Goal: Task Accomplishment & Management: Complete application form

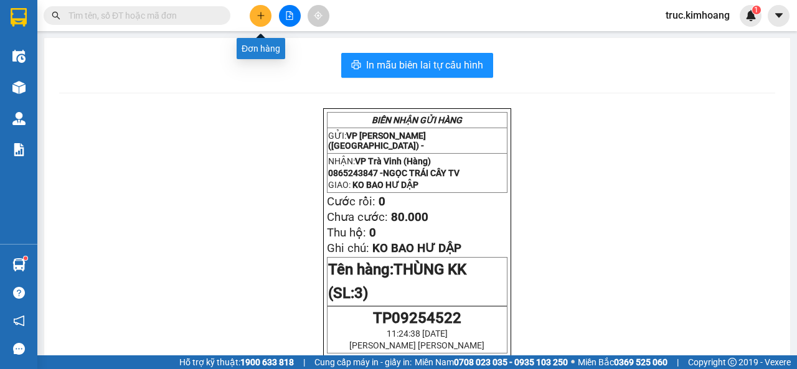
click at [267, 16] on button at bounding box center [261, 16] width 22 height 22
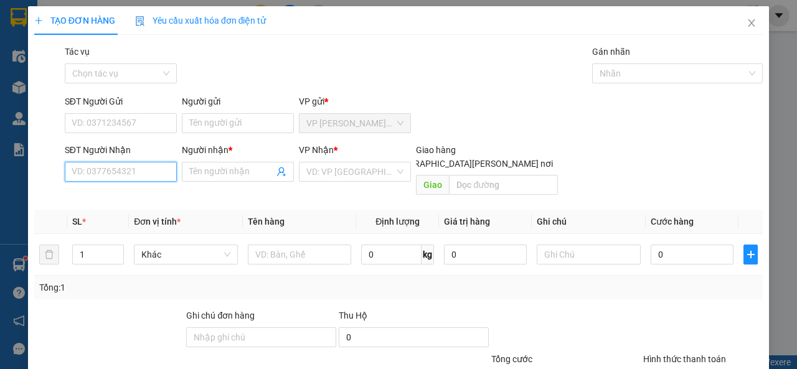
click at [169, 165] on input "SĐT Người Nhận" at bounding box center [121, 172] width 112 height 20
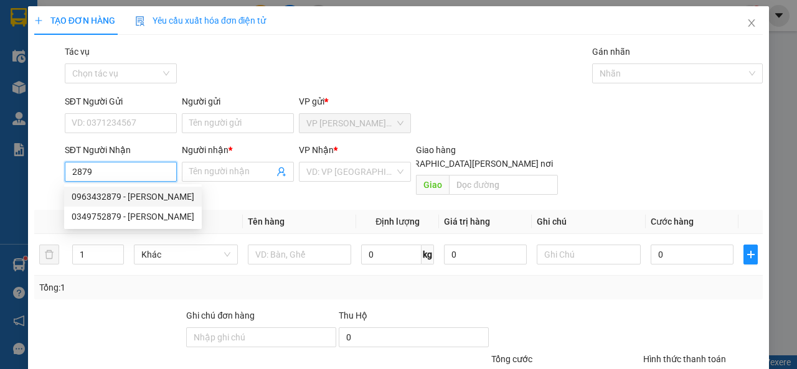
click at [138, 195] on div "0963432879 - [PERSON_NAME]" at bounding box center [133, 197] width 123 height 14
type input "0963432879"
type input "BÌNH"
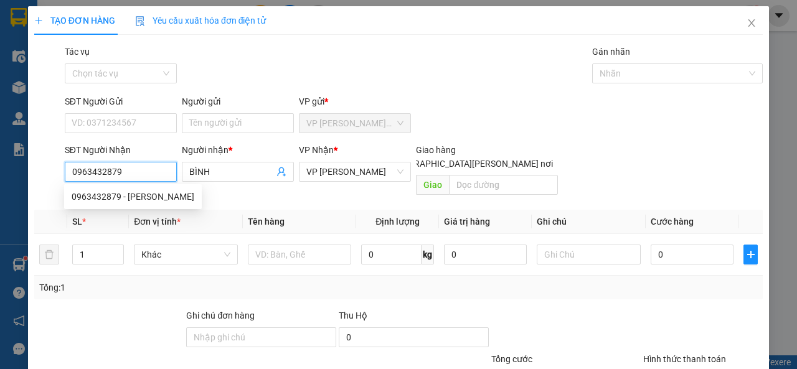
type input "40.000"
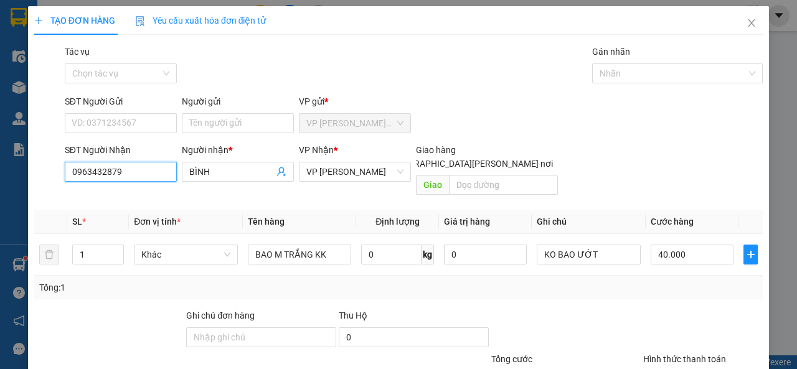
scroll to position [92, 0]
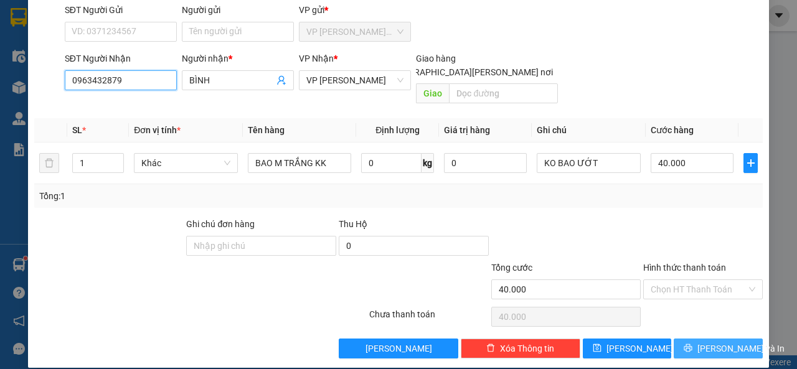
type input "0963432879"
click at [707, 342] on span "[PERSON_NAME] và In" at bounding box center [740, 349] width 87 height 14
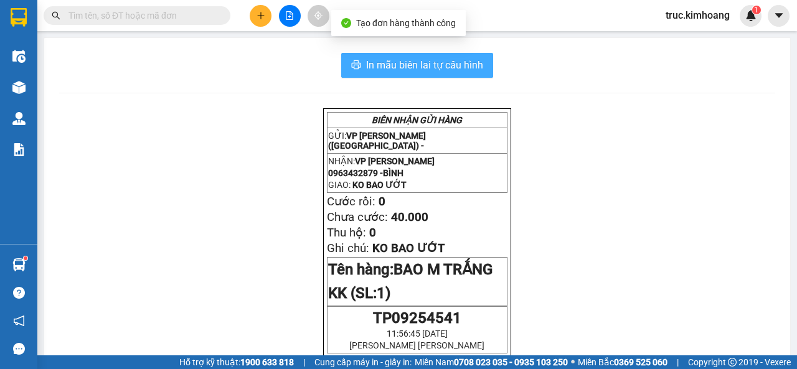
click at [395, 64] on span "In mẫu biên lai tự cấu hình" at bounding box center [424, 65] width 117 height 16
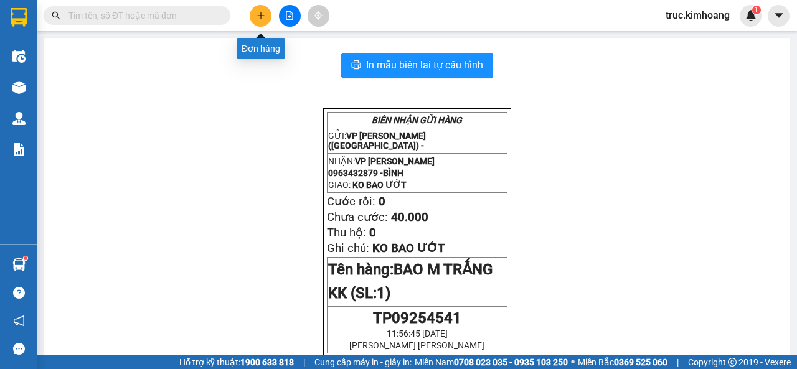
click at [258, 26] on button at bounding box center [261, 16] width 22 height 22
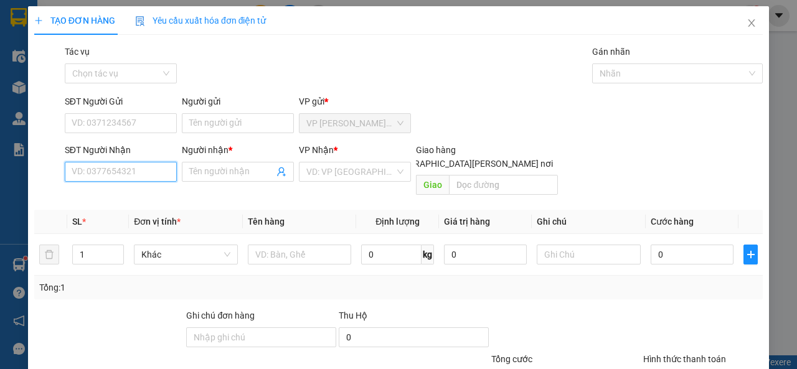
click at [146, 168] on input "SĐT Người Nhận" at bounding box center [121, 172] width 112 height 20
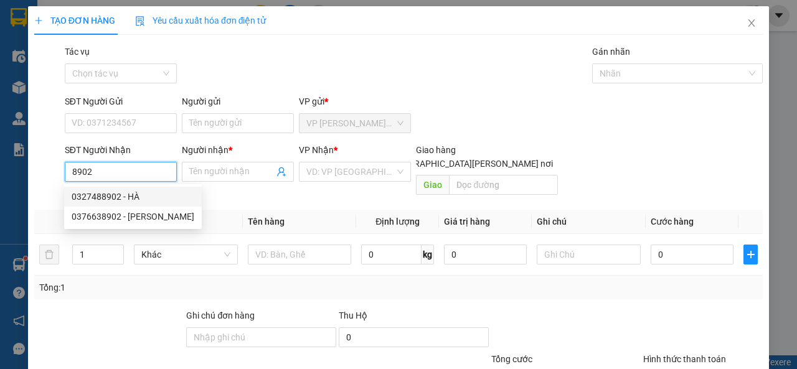
click at [139, 199] on div "0327488902 - HÀ" at bounding box center [133, 197] width 123 height 14
type input "0327488902"
type input "HÀ"
type input "60.000"
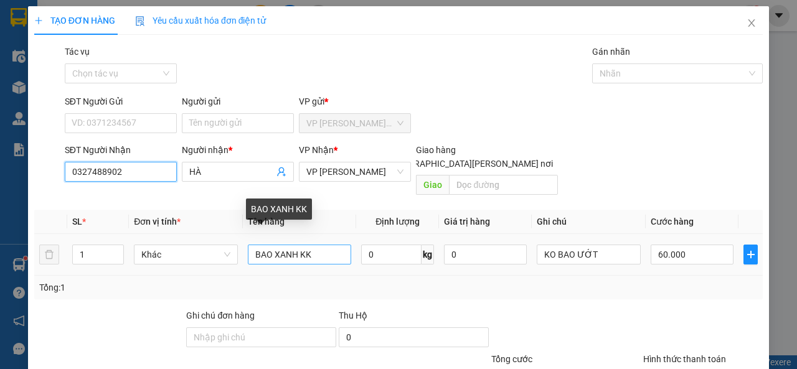
type input "0327488902"
drag, startPoint x: 323, startPoint y: 238, endPoint x: 204, endPoint y: 250, distance: 119.4
click at [204, 250] on tr "1 [PERSON_NAME] XANH KK 0 kg 0 KO BAO ƯỚT 60.000" at bounding box center [398, 255] width 728 height 42
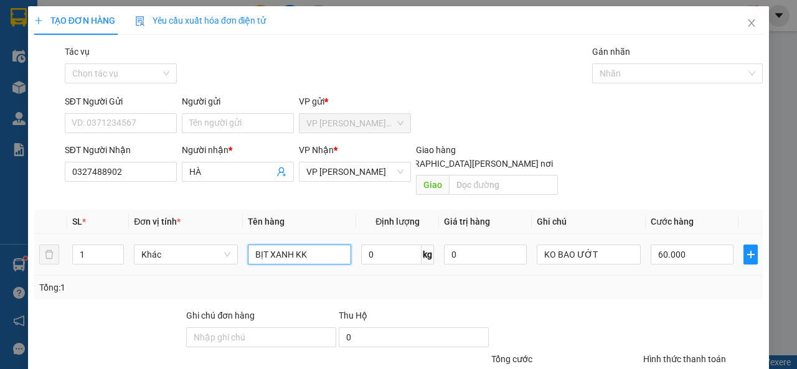
type input "BỊT XANH KK"
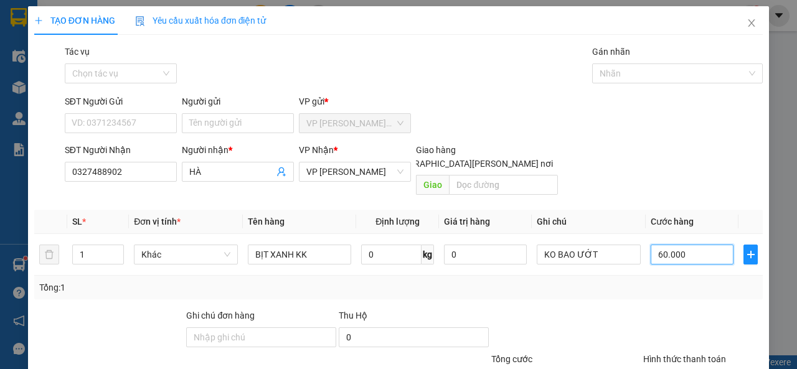
type input "4"
type input "40"
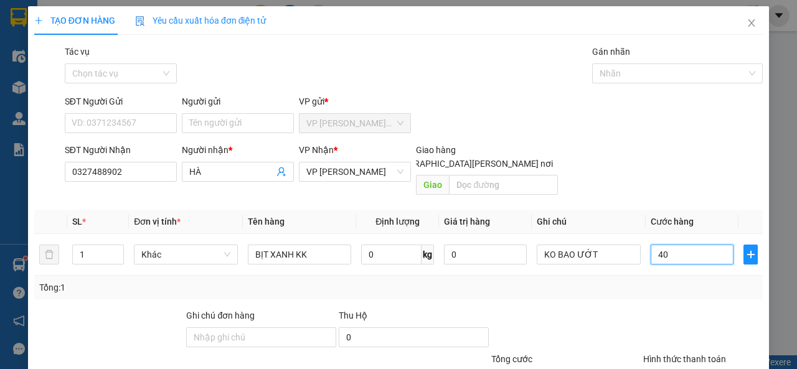
scroll to position [92, 0]
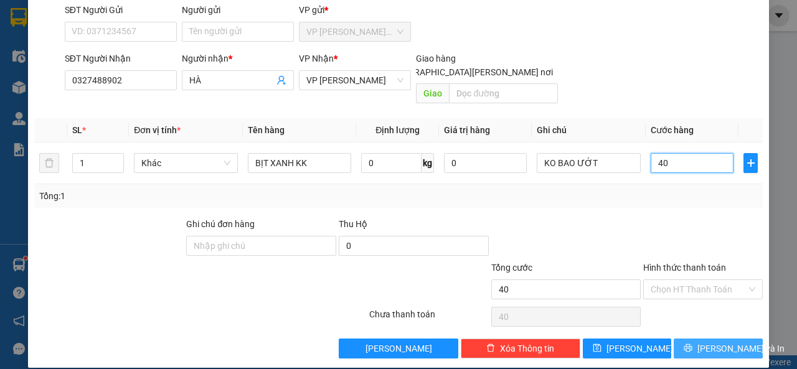
type input "40"
type input "40.000"
click at [692, 344] on icon "printer" at bounding box center [688, 348] width 9 height 9
